Goal: Task Accomplishment & Management: Manage account settings

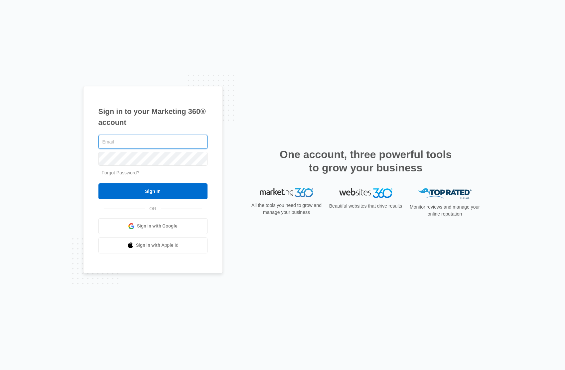
click at [154, 141] on input "text" at bounding box center [152, 142] width 109 height 14
type input "[PERSON_NAME][EMAIL_ADDRESS][PERSON_NAME][DOMAIN_NAME]"
click at [98, 184] on input "Sign In" at bounding box center [152, 192] width 109 height 16
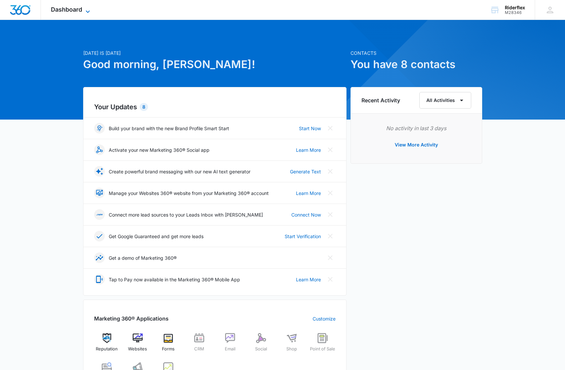
click at [80, 11] on span "Dashboard" at bounding box center [66, 9] width 31 height 7
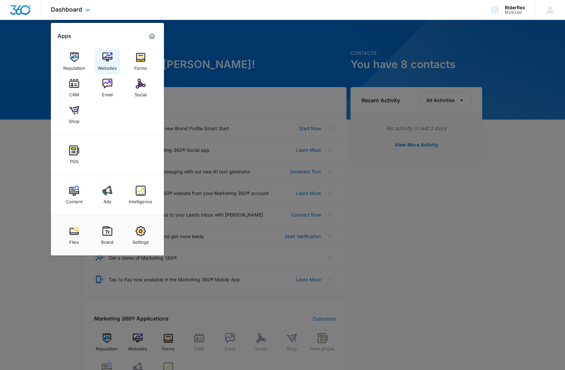
click at [105, 61] on img at bounding box center [107, 57] width 10 height 10
